Goal: Information Seeking & Learning: Learn about a topic

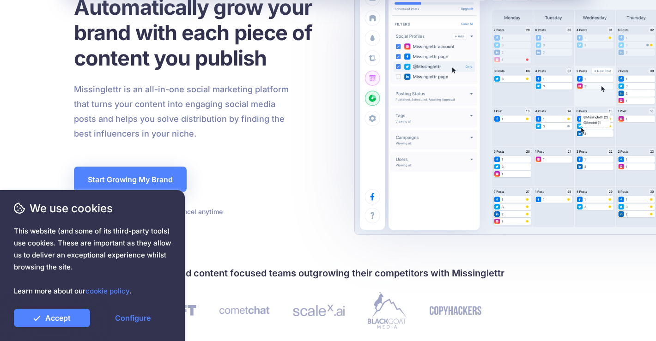
scroll to position [229, 0]
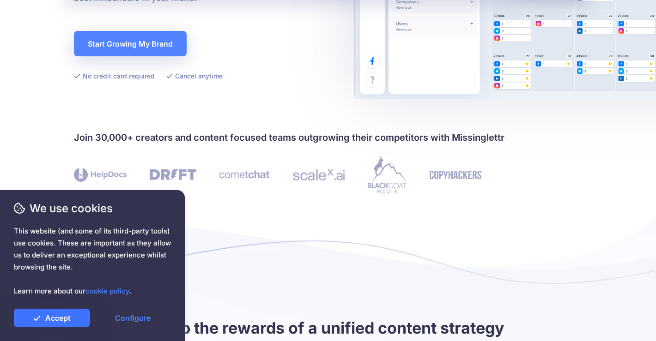
click at [46, 321] on link "Accept" at bounding box center [52, 318] width 76 height 18
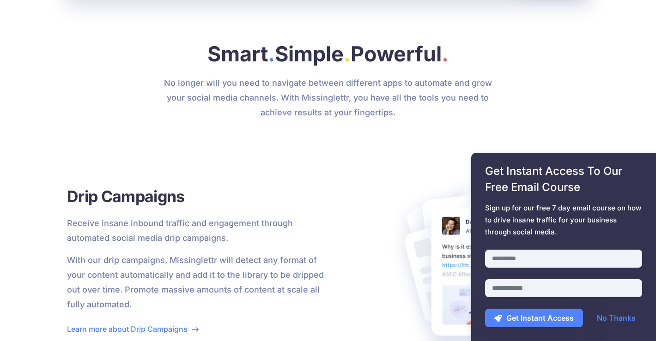
scroll to position [1280, 0]
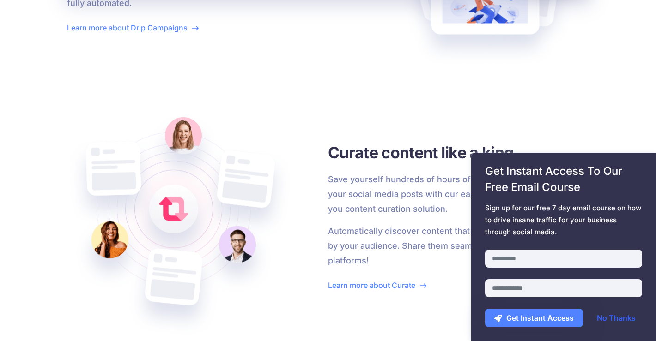
click at [610, 323] on link "No Thanks" at bounding box center [616, 318] width 57 height 18
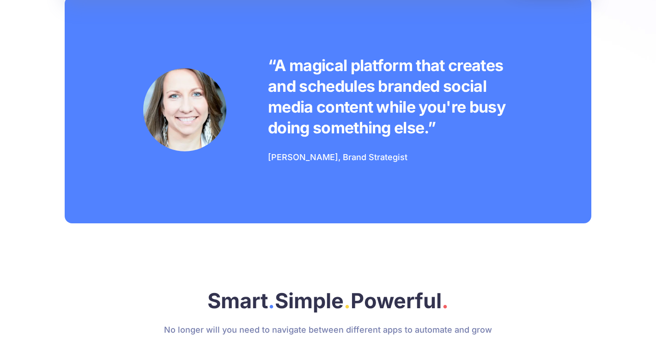
scroll to position [0, 0]
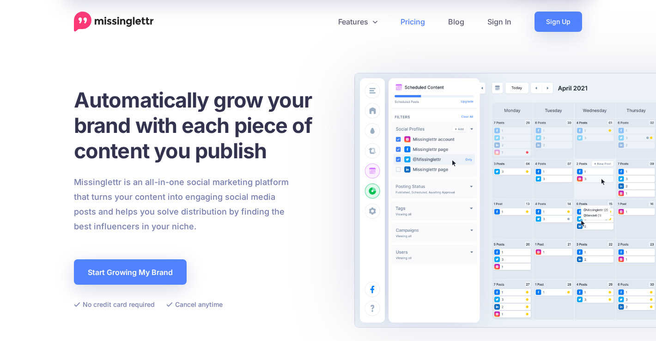
click at [431, 23] on link "Pricing" at bounding box center [413, 22] width 48 height 20
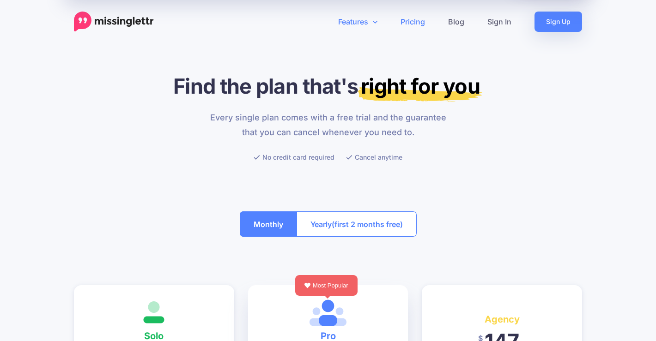
click at [355, 20] on link "Features" at bounding box center [358, 22] width 62 height 20
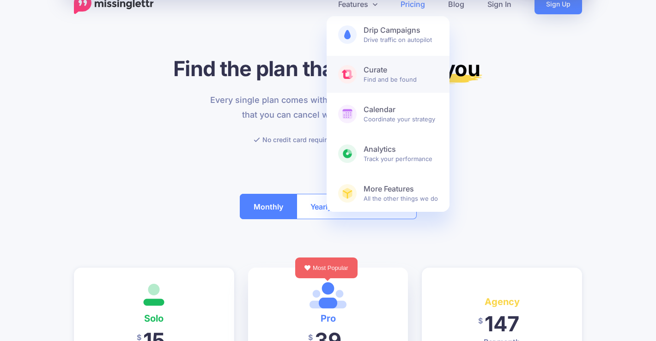
scroll to position [18, 0]
